Goal: Information Seeking & Learning: Learn about a topic

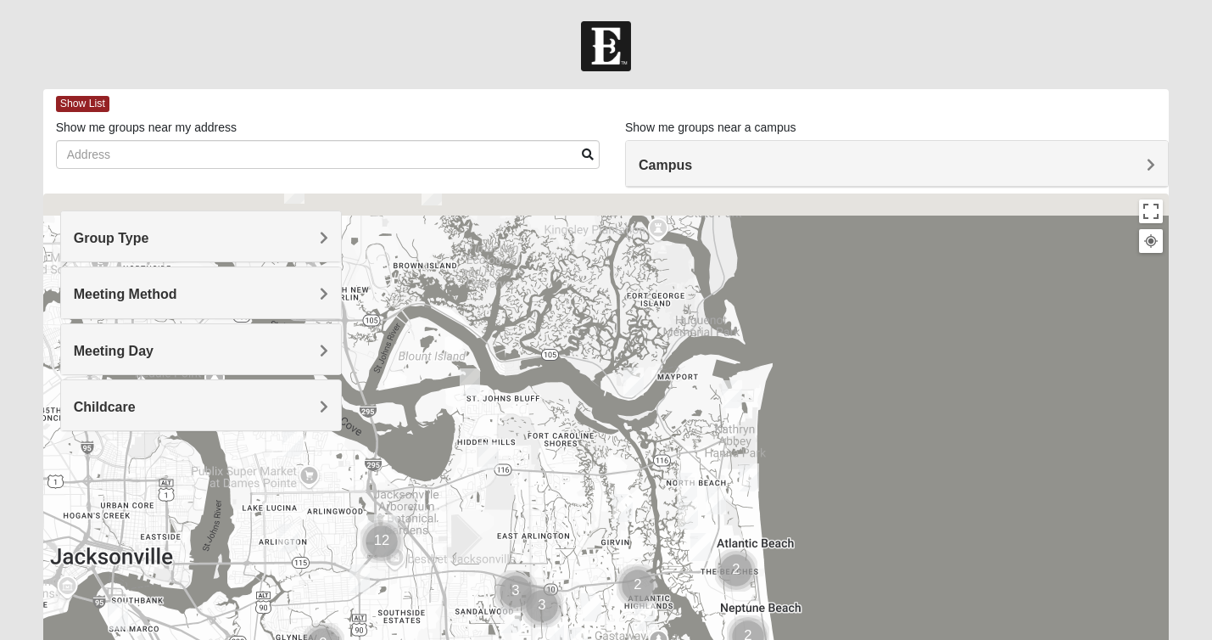
drag, startPoint x: 494, startPoint y: 313, endPoint x: 581, endPoint y: 583, distance: 283.6
click at [581, 583] on div at bounding box center [606, 532] width 1127 height 679
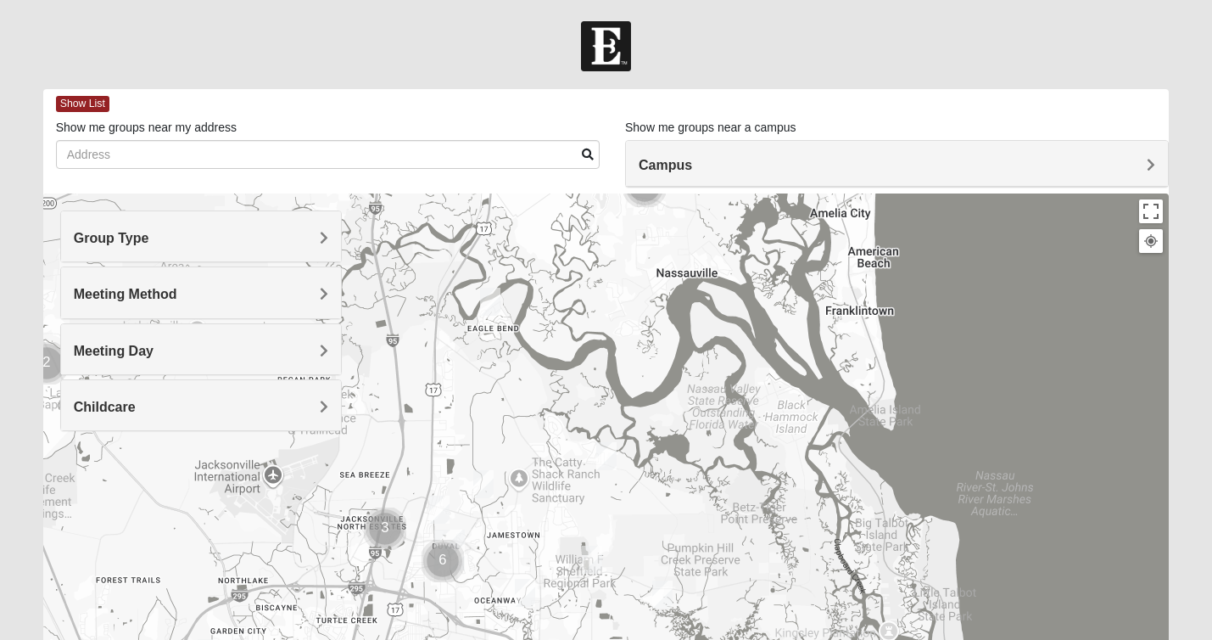
drag, startPoint x: 562, startPoint y: 386, endPoint x: 753, endPoint y: 679, distance: 349.5
click at [753, 639] on html "Hello [PERSON_NAME] My Account Log Out Find A Group Error" at bounding box center [606, 467] width 1212 height 934
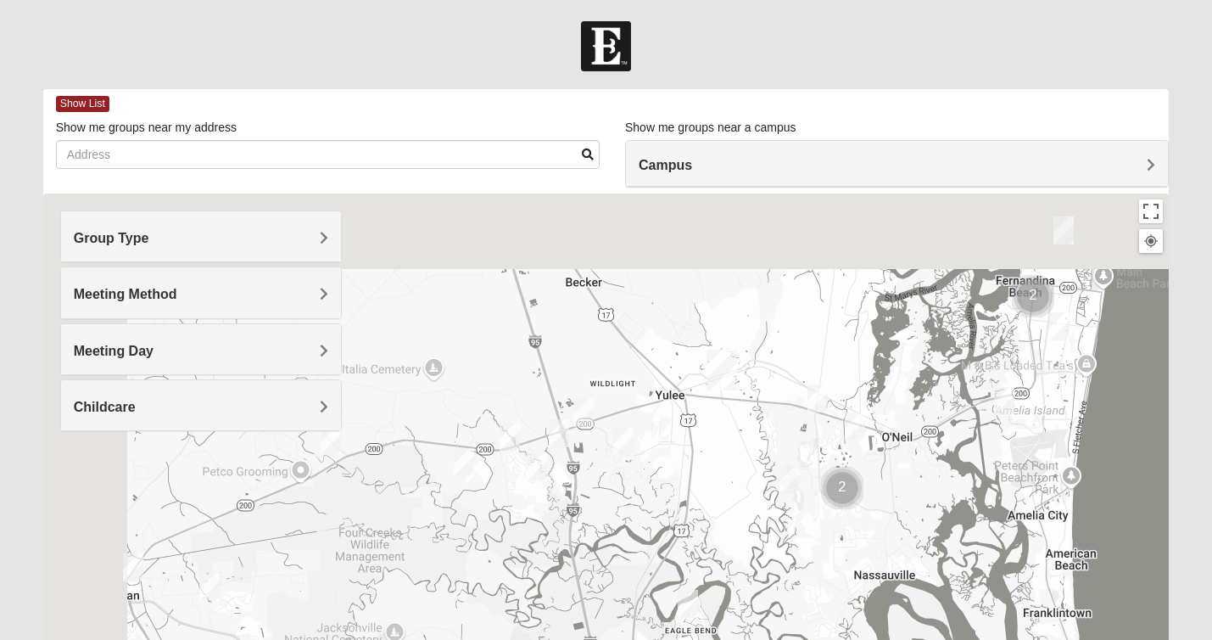
drag, startPoint x: 656, startPoint y: 411, endPoint x: 866, endPoint y: 710, distance: 365.3
click at [866, 639] on html "Hello [PERSON_NAME] My Account Log Out Find A Group Error" at bounding box center [606, 467] width 1212 height 934
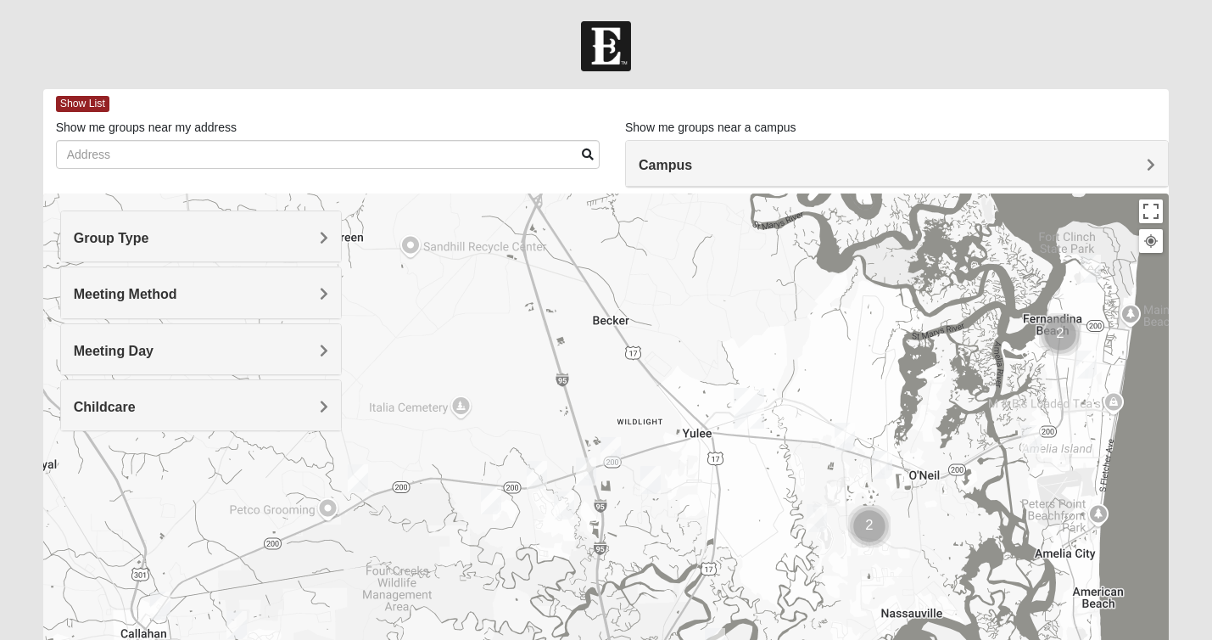
drag, startPoint x: 708, startPoint y: 350, endPoint x: 707, endPoint y: 564, distance: 214.7
click at [707, 564] on div at bounding box center [606, 532] width 1127 height 679
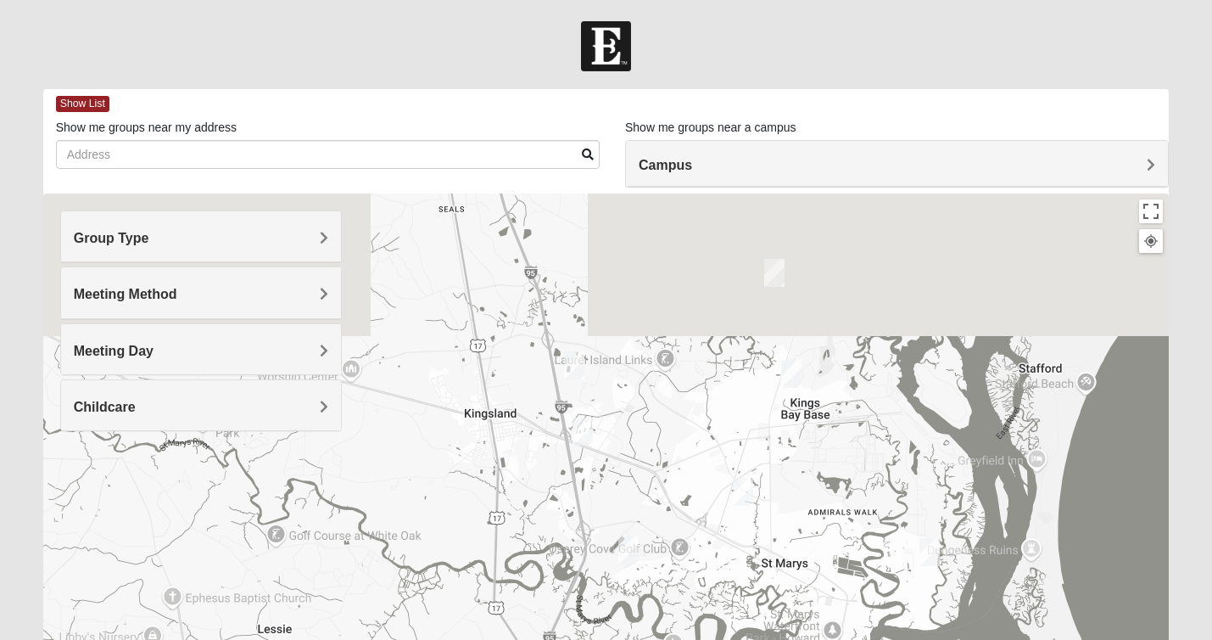
drag, startPoint x: 667, startPoint y: 306, endPoint x: 666, endPoint y: 607, distance: 300.4
click at [666, 607] on div at bounding box center [606, 532] width 1127 height 679
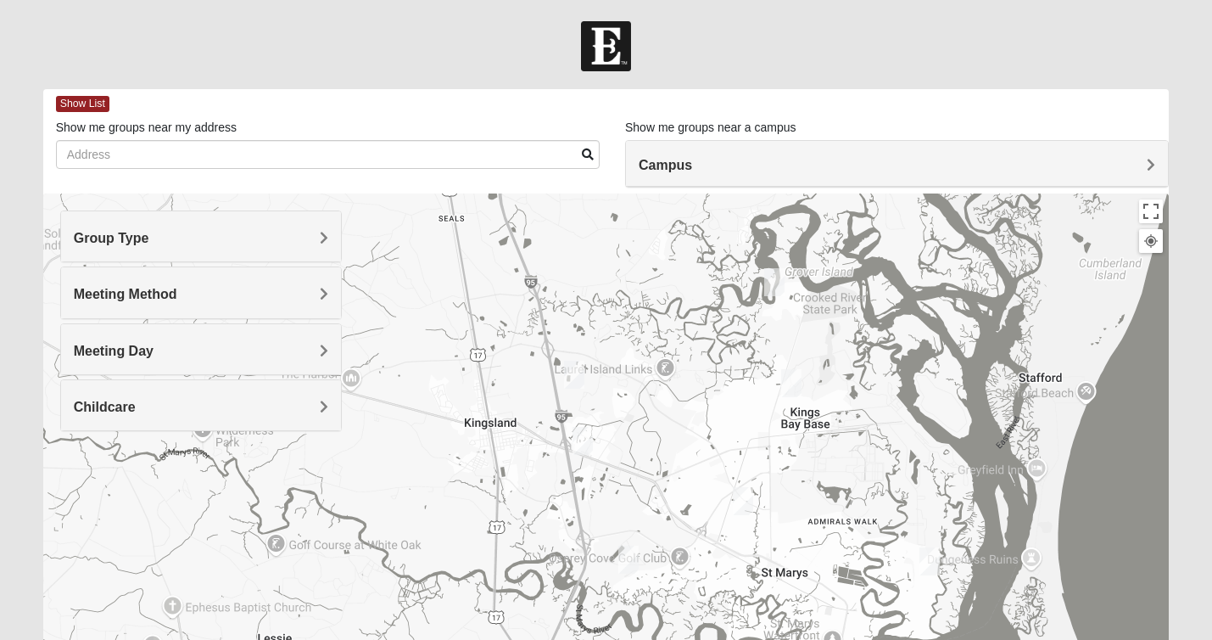
click at [580, 371] on img "Mixed Matthews 31548" at bounding box center [574, 375] width 20 height 28
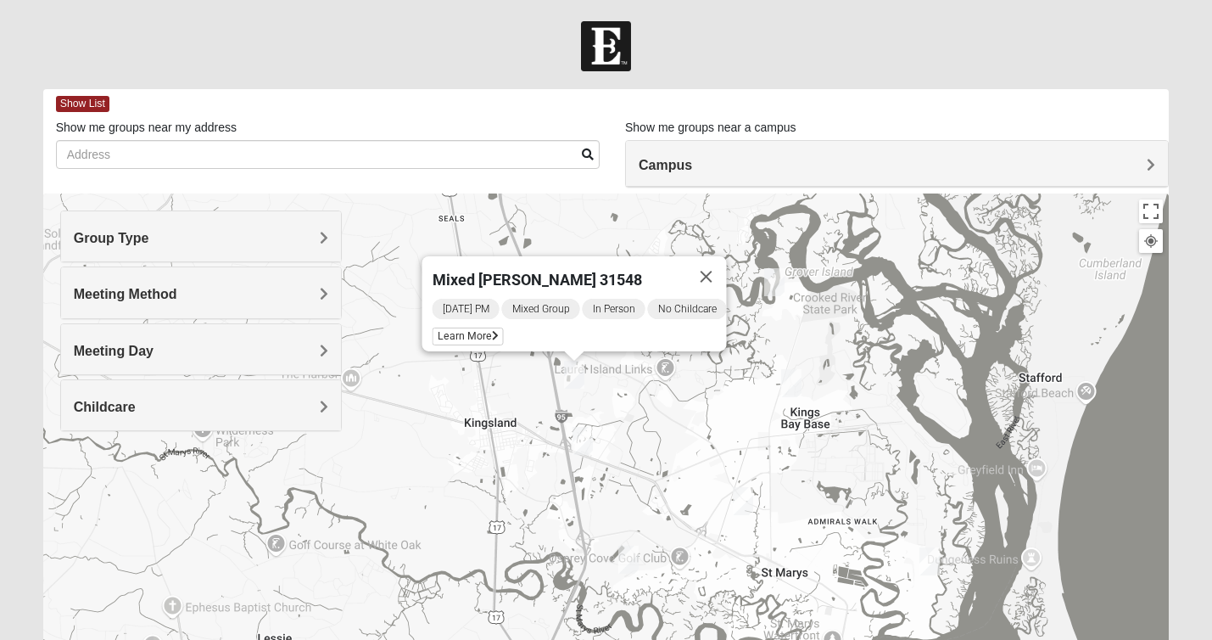
click at [748, 500] on img "Mixed Josh and Janice 31558" at bounding box center [743, 501] width 20 height 28
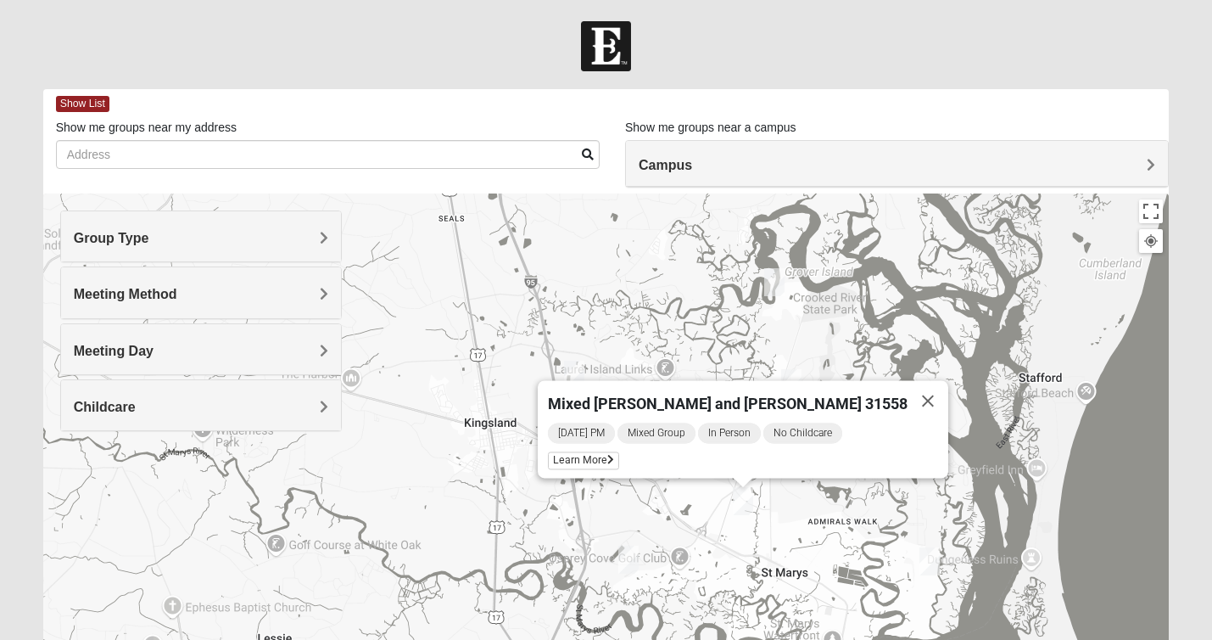
click at [772, 278] on img "Mixed McFarland/Williams 31558" at bounding box center [774, 282] width 20 height 28
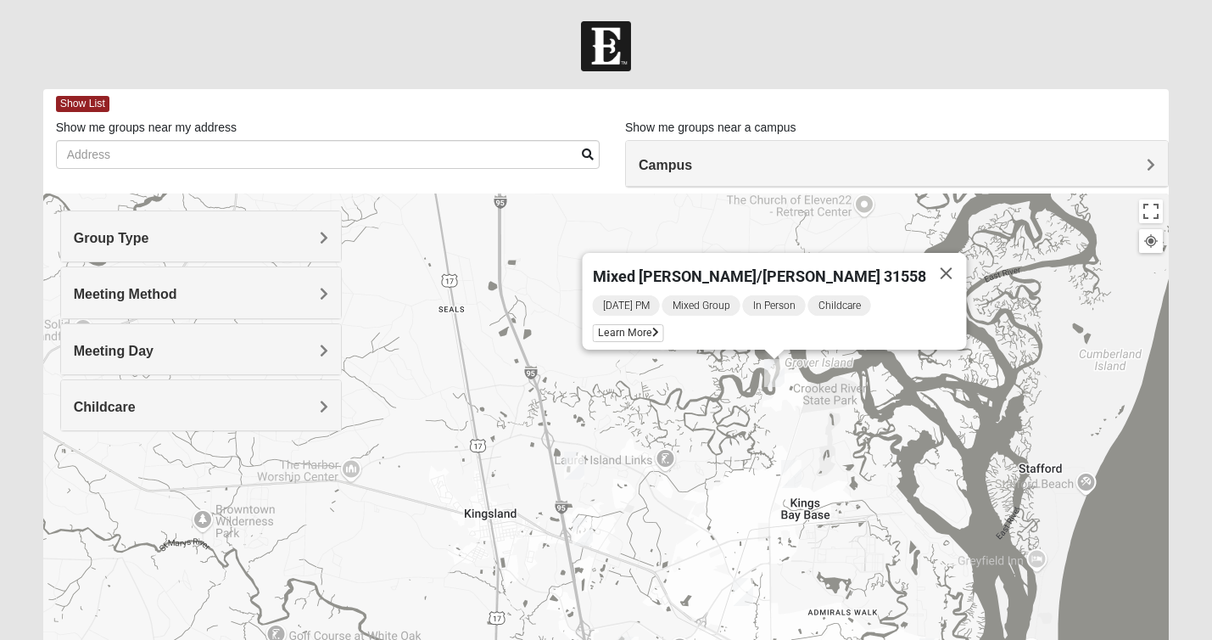
click at [797, 478] on img "Mixed Kings Bay Base 31547" at bounding box center [791, 474] width 20 height 28
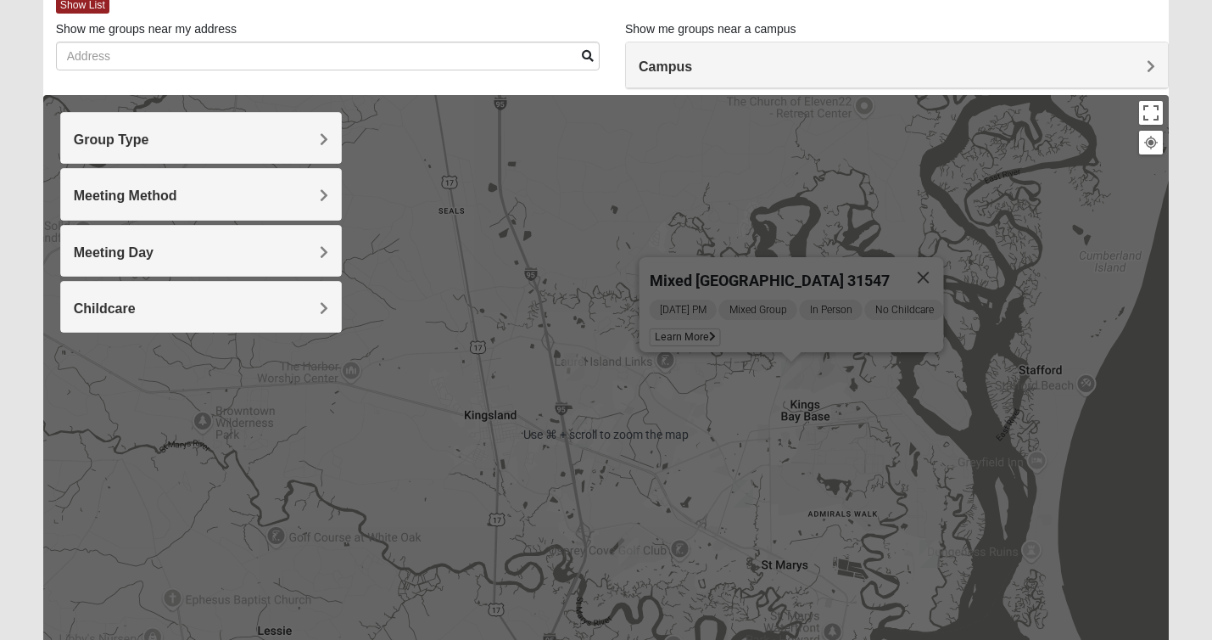
scroll to position [100, 0]
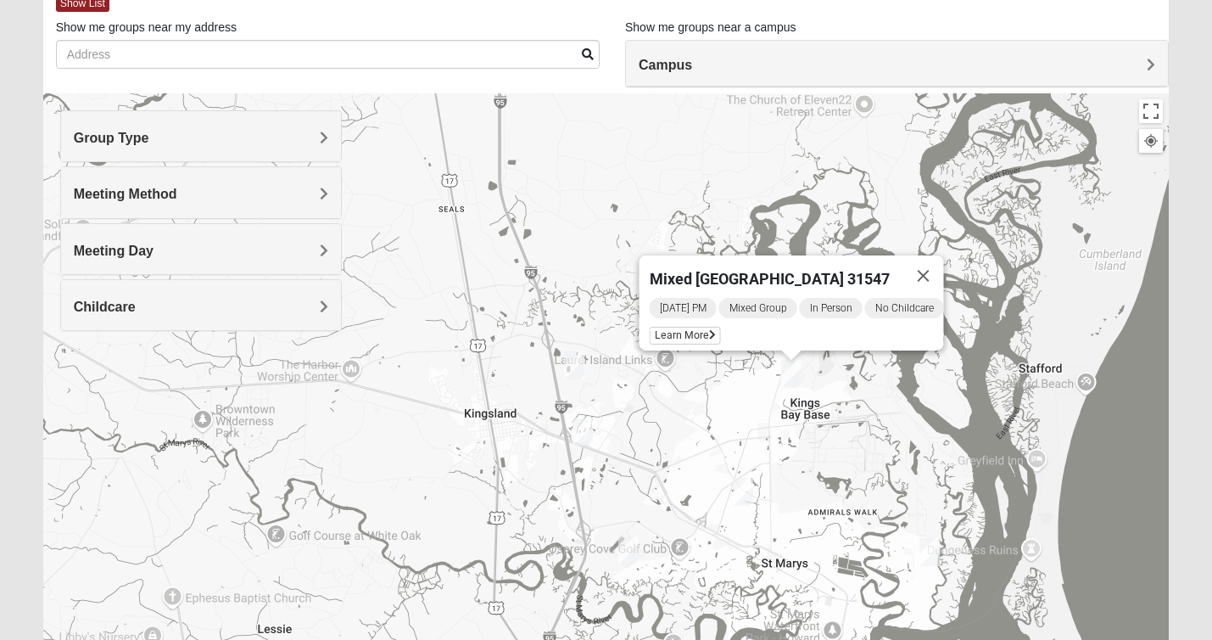
click at [631, 546] on img "Mixed Perreault 31558" at bounding box center [629, 550] width 20 height 28
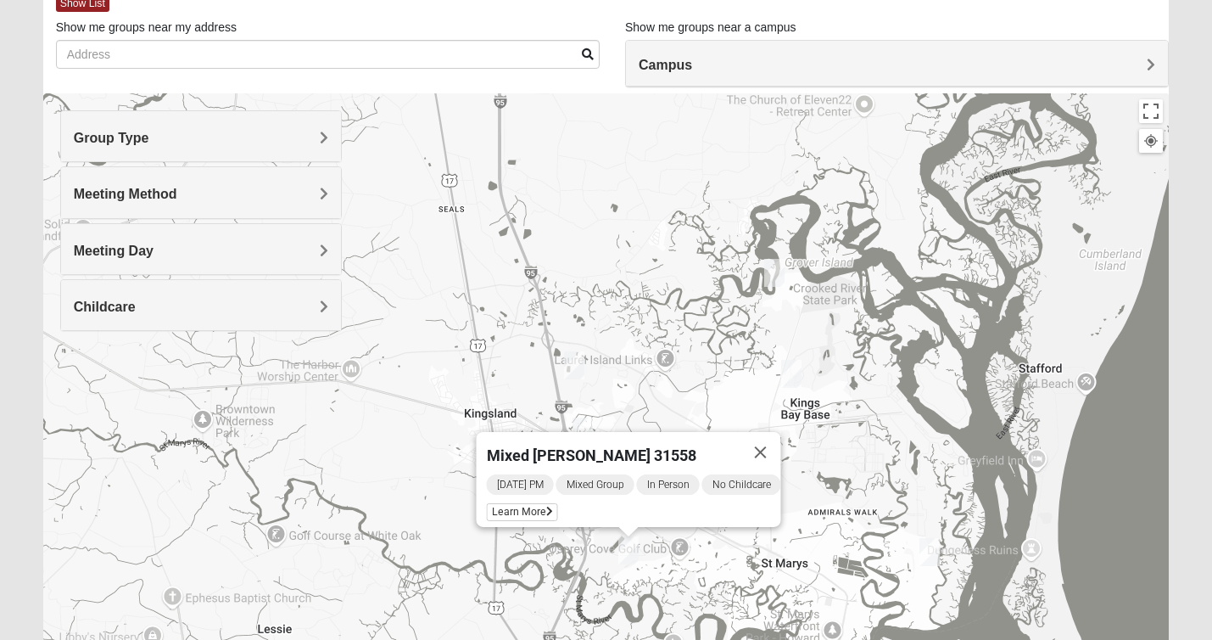
click at [777, 272] on img "Mixed McFarland/Williams 31558" at bounding box center [774, 273] width 20 height 28
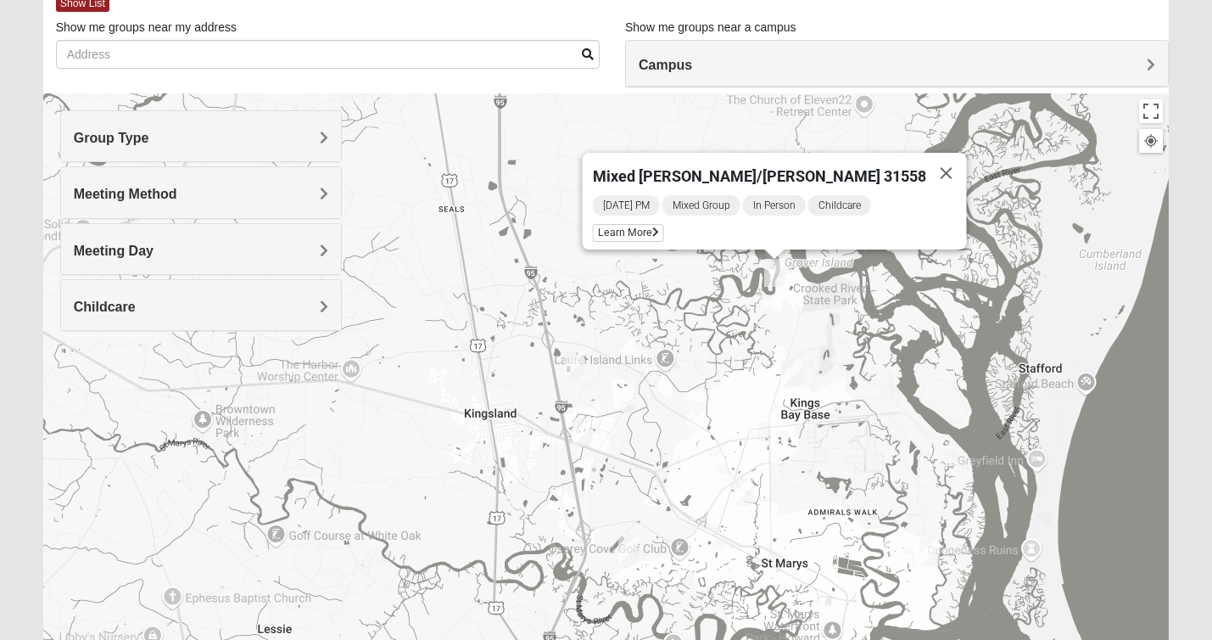
click at [586, 431] on img "Mens Langland 31548" at bounding box center [583, 431] width 20 height 28
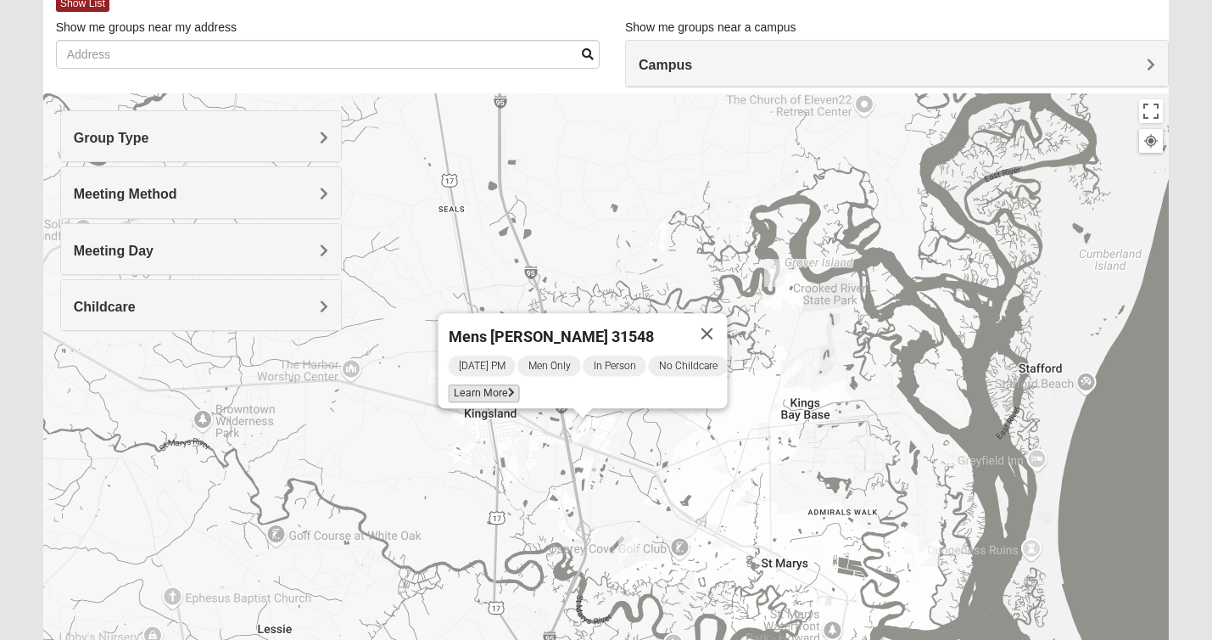
click at [508, 388] on icon at bounding box center [511, 393] width 7 height 10
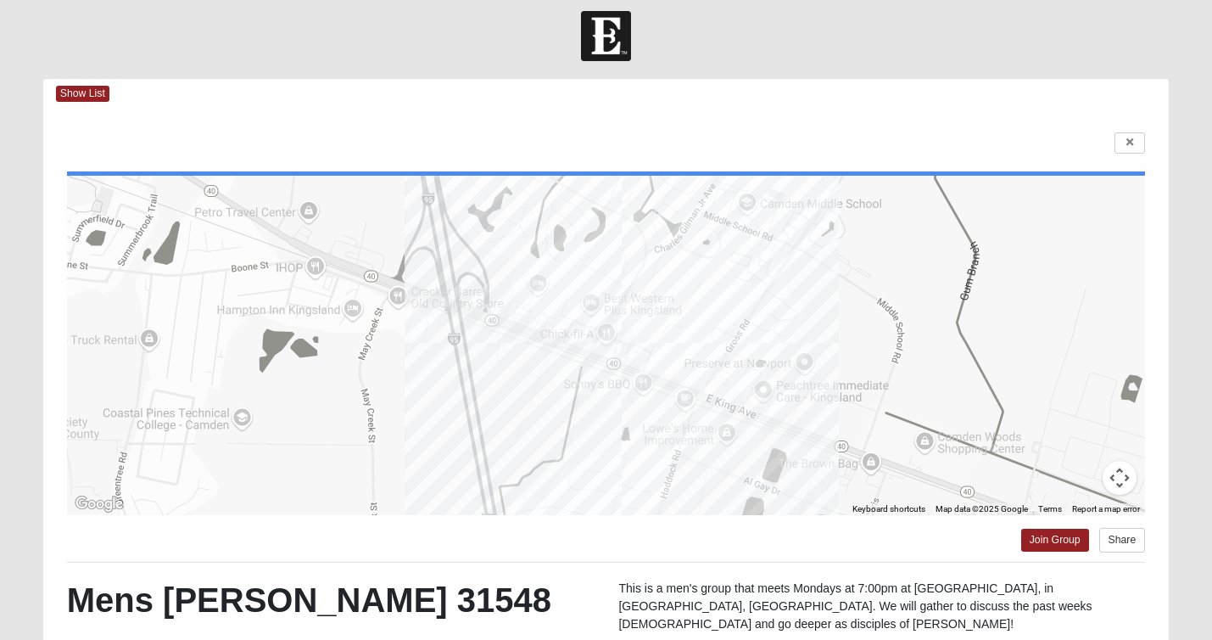
scroll to position [8, 0]
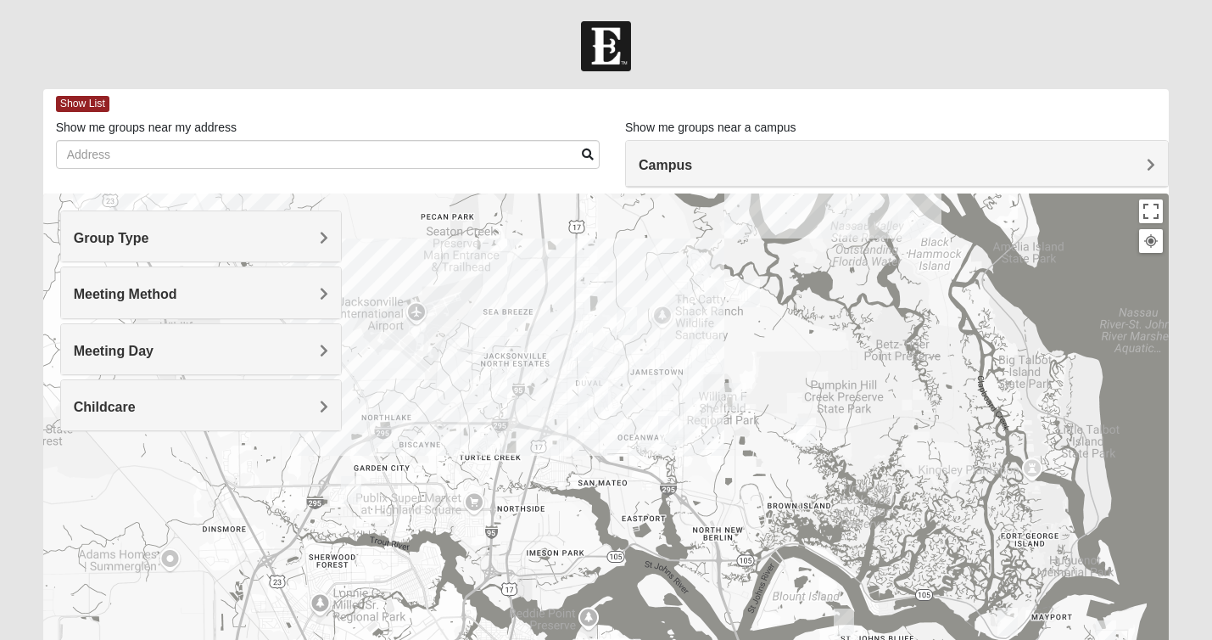
drag, startPoint x: 490, startPoint y: 324, endPoint x: 909, endPoint y: 710, distance: 569.2
click at [909, 639] on html "Hello [PERSON_NAME] My Account Log Out Find A Group Error" at bounding box center [606, 467] width 1212 height 934
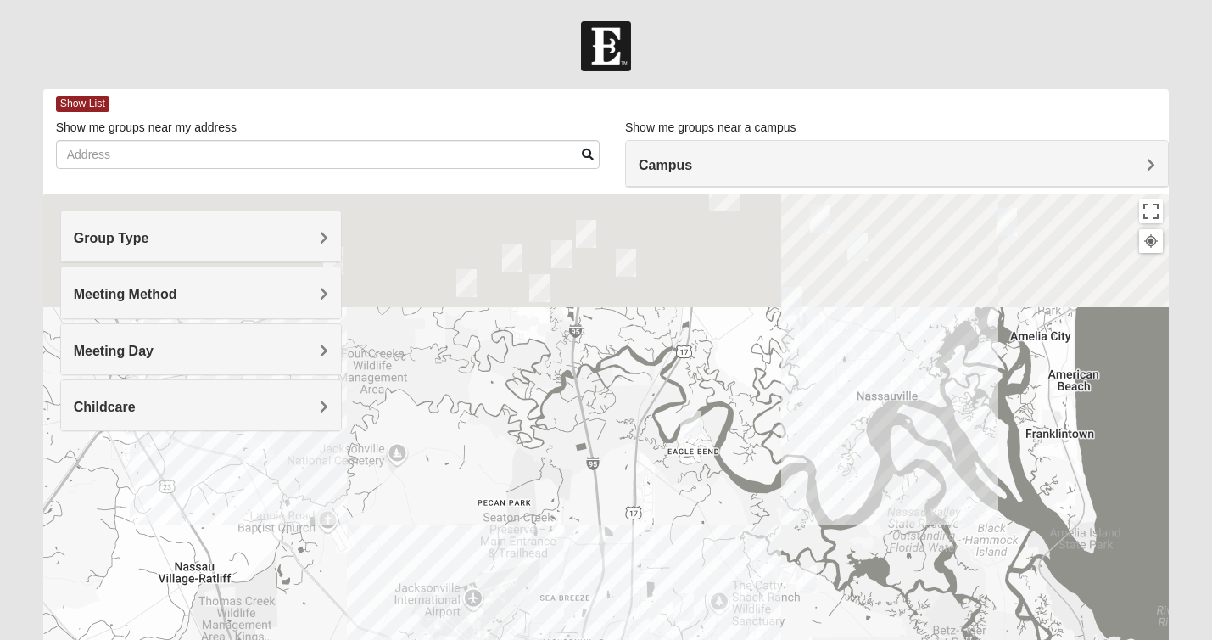
drag, startPoint x: 762, startPoint y: 405, endPoint x: 762, endPoint y: 710, distance: 305.4
click at [762, 639] on html "Hello [PERSON_NAME] My Account Log Out Find A Group Error" at bounding box center [606, 467] width 1212 height 934
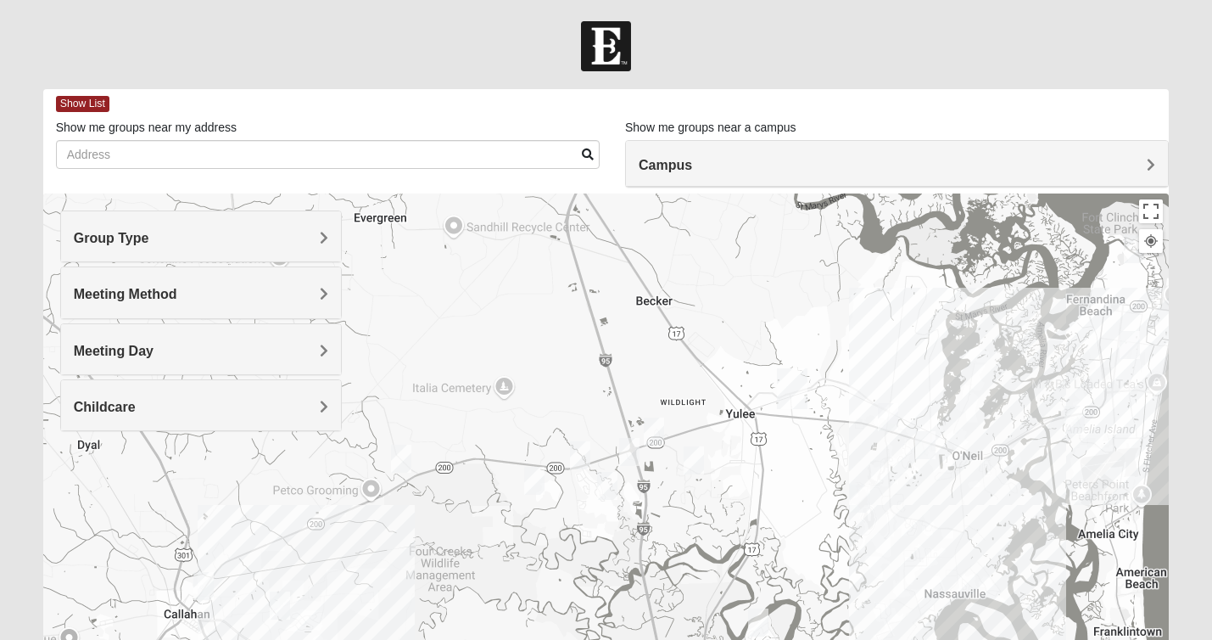
drag, startPoint x: 567, startPoint y: 379, endPoint x: 671, endPoint y: 647, distance: 287.7
click at [671, 639] on html "Hello [PERSON_NAME] My Account Log Out Find A Group Error" at bounding box center [606, 467] width 1212 height 934
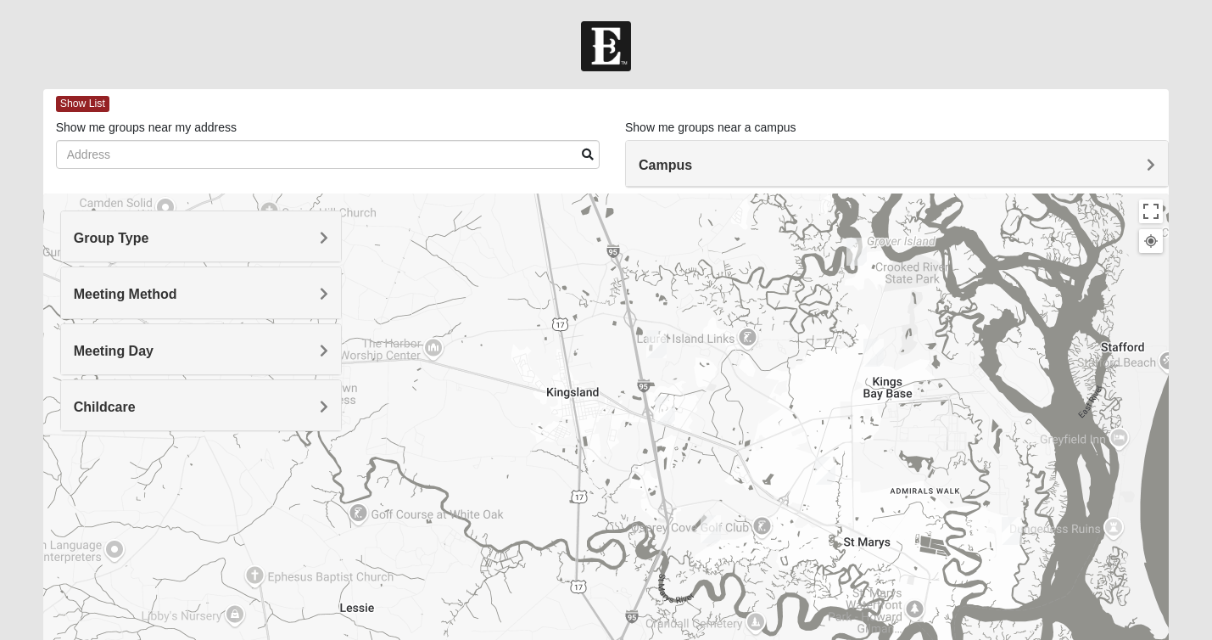
drag, startPoint x: 686, startPoint y: 349, endPoint x: 691, endPoint y: 710, distance: 361.5
click at [691, 639] on html "Hello [PERSON_NAME] My Account Log Out Find A Group Error" at bounding box center [606, 467] width 1212 height 934
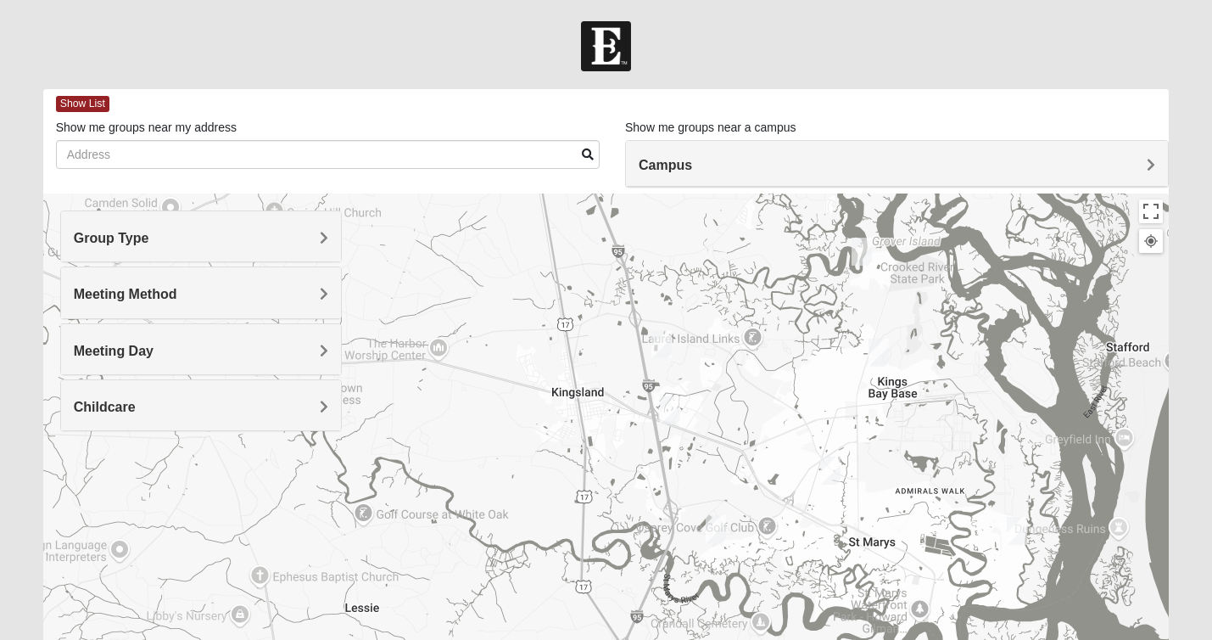
drag, startPoint x: 680, startPoint y: 353, endPoint x: 699, endPoint y: 436, distance: 85.2
click at [699, 436] on div at bounding box center [606, 532] width 1127 height 679
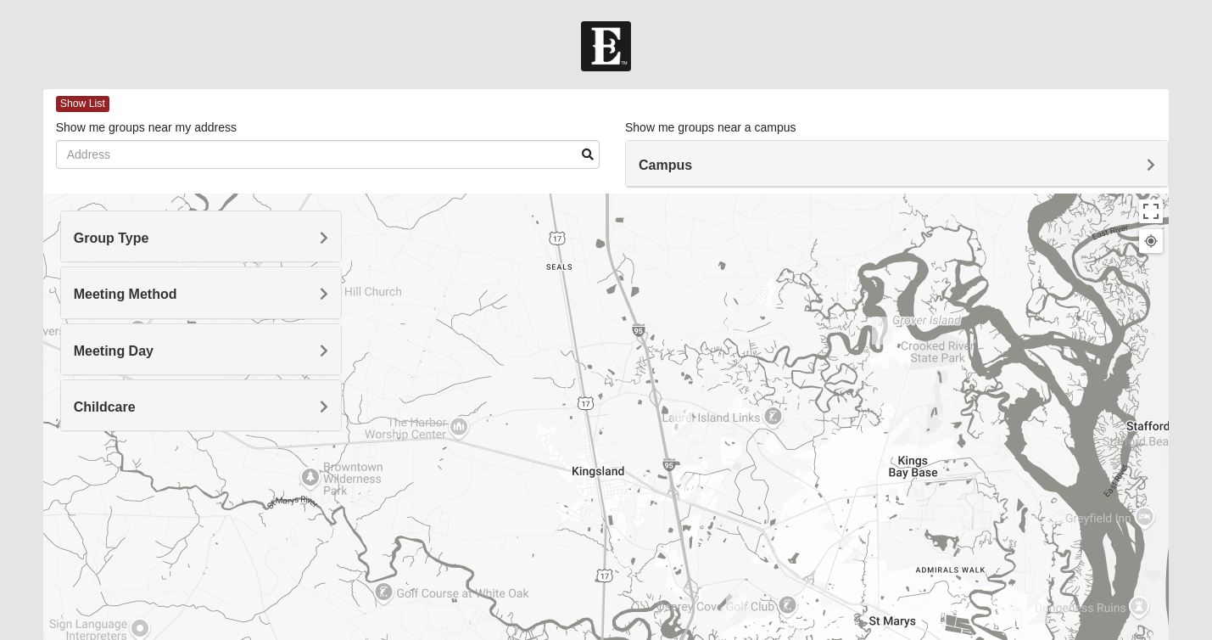
click at [680, 422] on img "Mixed Matthews 31548" at bounding box center [682, 423] width 20 height 28
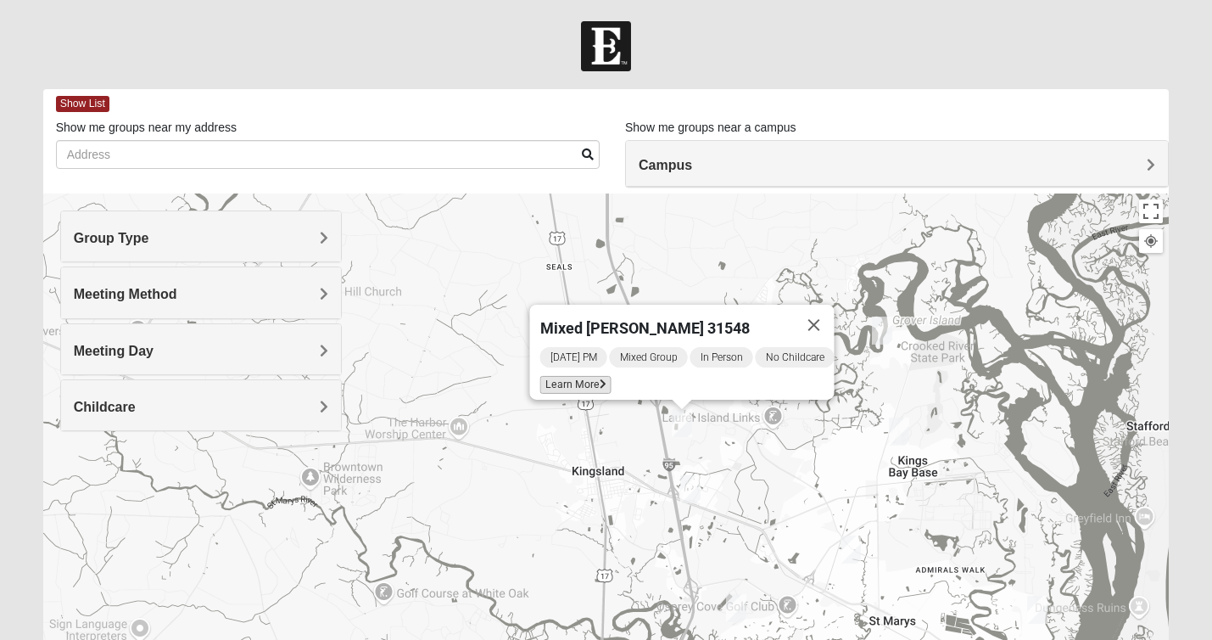
click at [581, 378] on span "Learn More" at bounding box center [575, 385] width 71 height 18
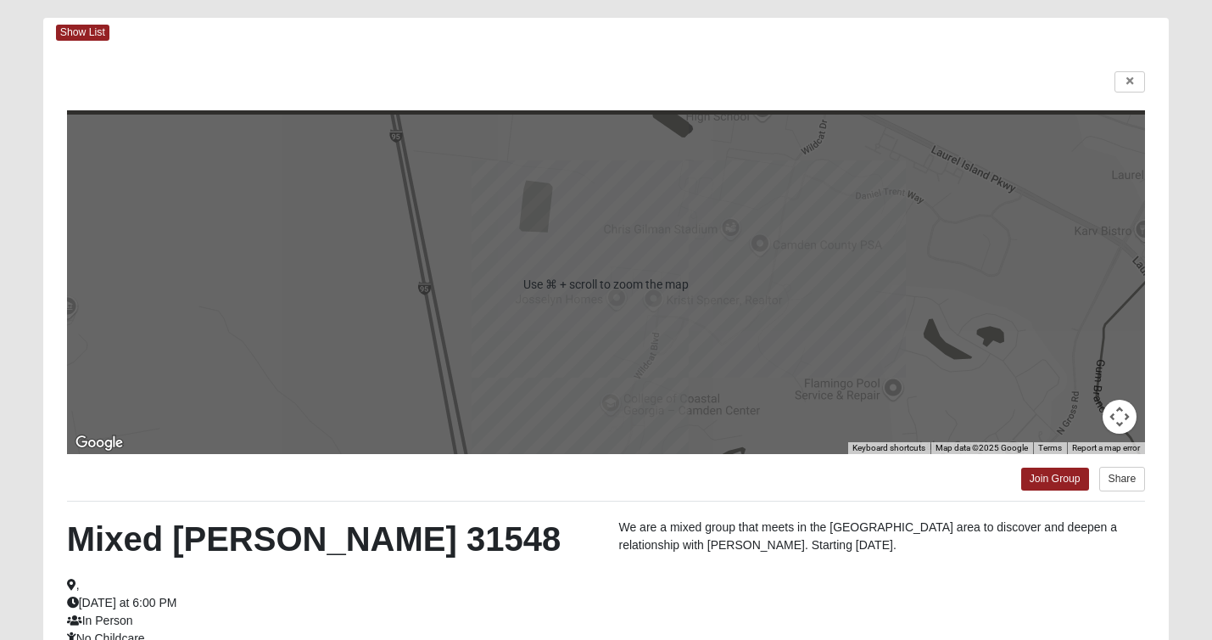
scroll to position [56, 0]
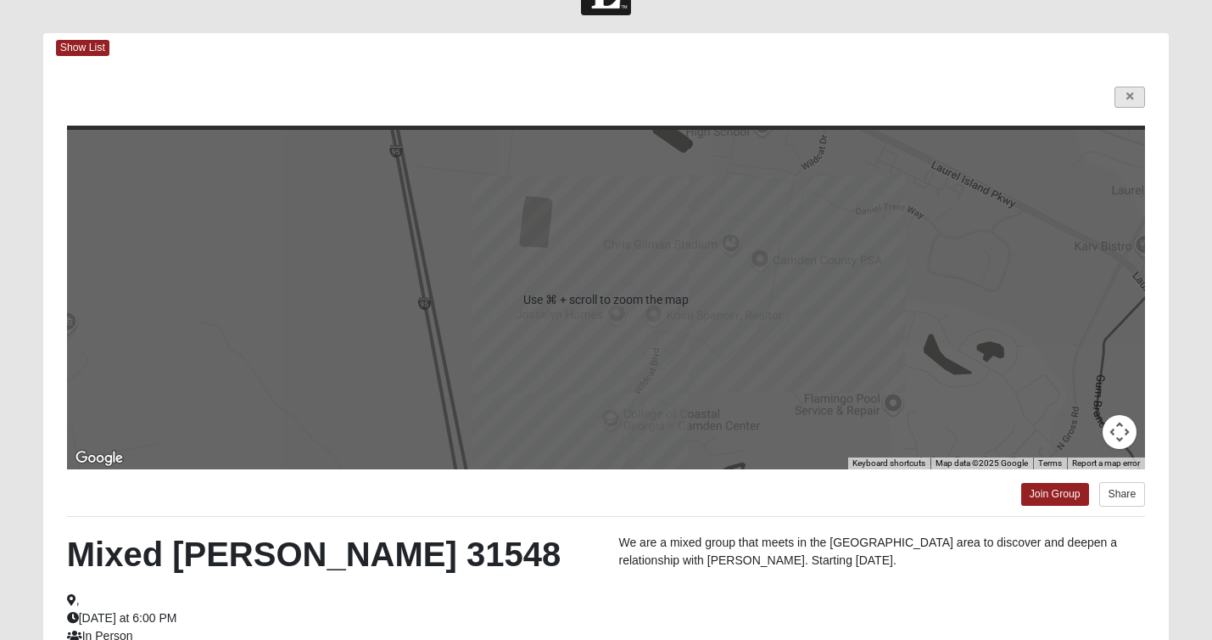
click at [1134, 97] on icon at bounding box center [1130, 97] width 7 height 10
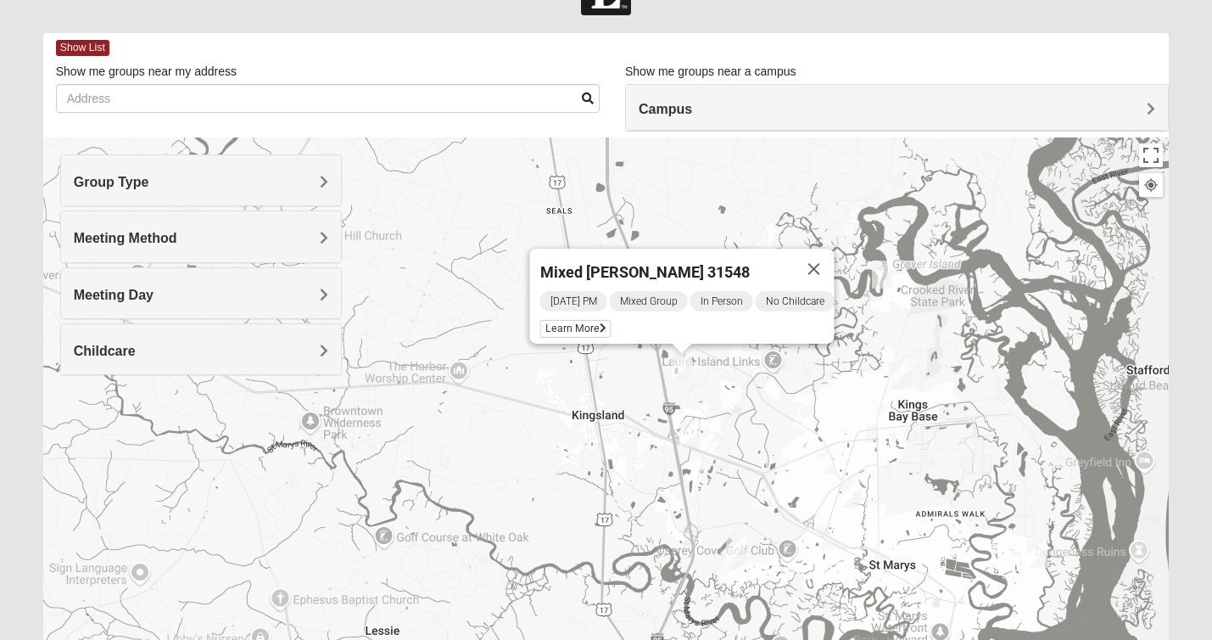
click at [884, 272] on img "Mixed McFarland/Williams 31558" at bounding box center [882, 274] width 20 height 28
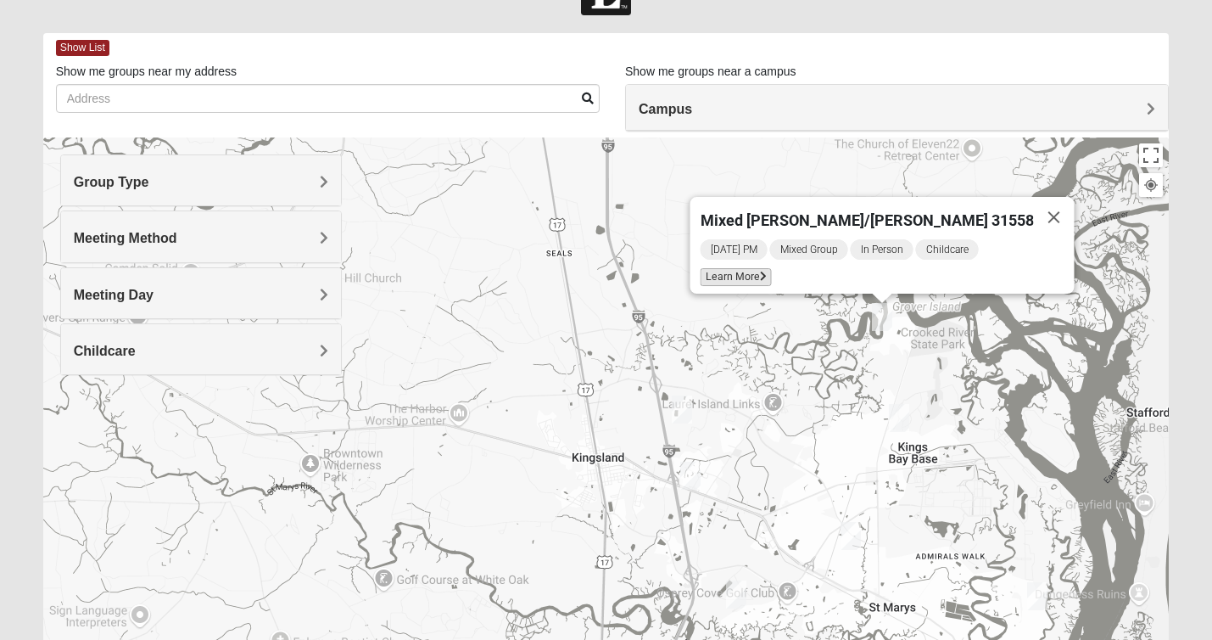
click at [772, 269] on span "Learn More" at bounding box center [736, 277] width 71 height 18
